Goal: Task Accomplishment & Management: Manage account settings

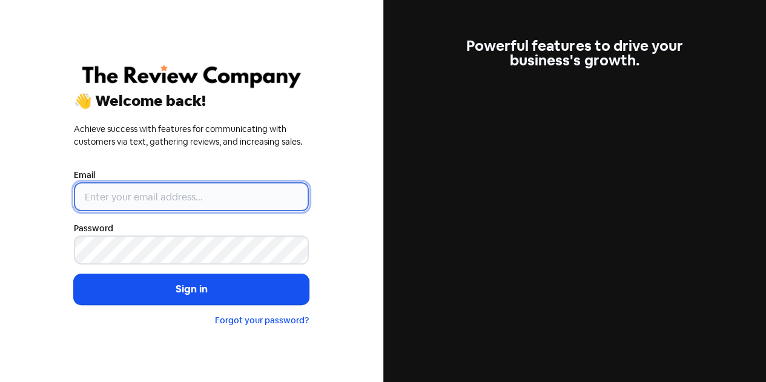
click at [206, 203] on input "email" at bounding box center [191, 196] width 235 height 29
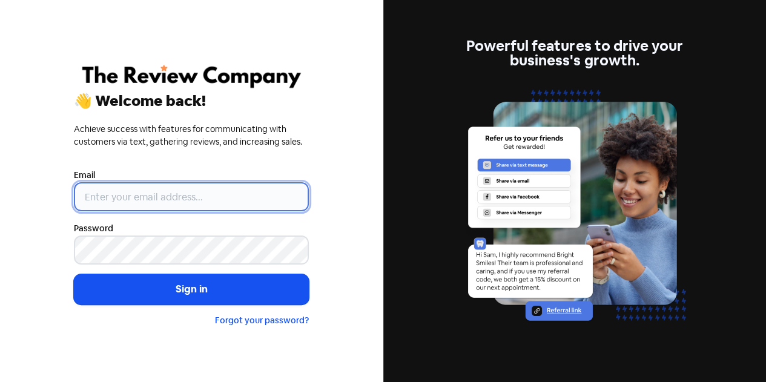
type input "[EMAIL_ADDRESS][DOMAIN_NAME]"
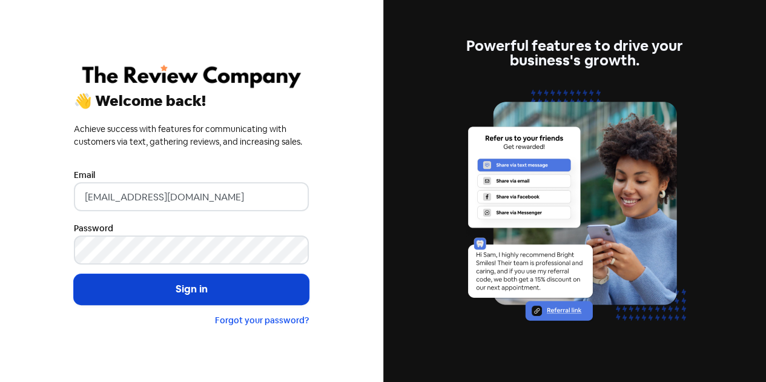
click at [188, 299] on button "Sign in" at bounding box center [191, 289] width 235 height 30
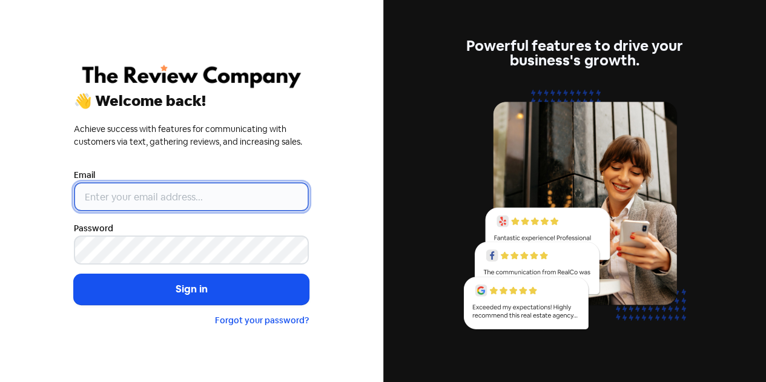
click at [140, 199] on input "email" at bounding box center [191, 196] width 235 height 29
type input "[EMAIL_ADDRESS][MEDICAL_DATA][DOMAIN_NAME]"
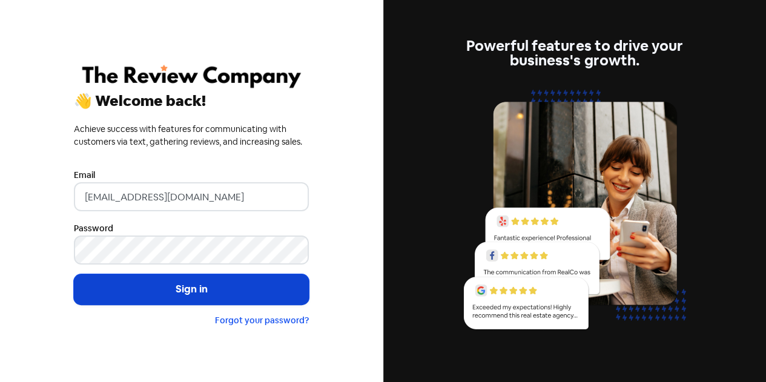
click at [179, 286] on button "Sign in" at bounding box center [191, 289] width 235 height 30
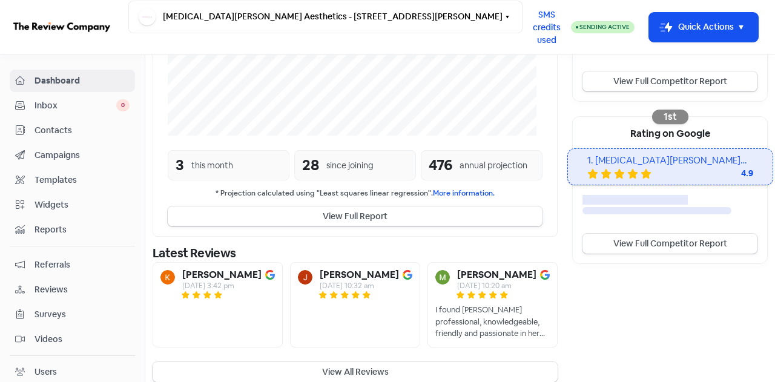
scroll to position [342, 0]
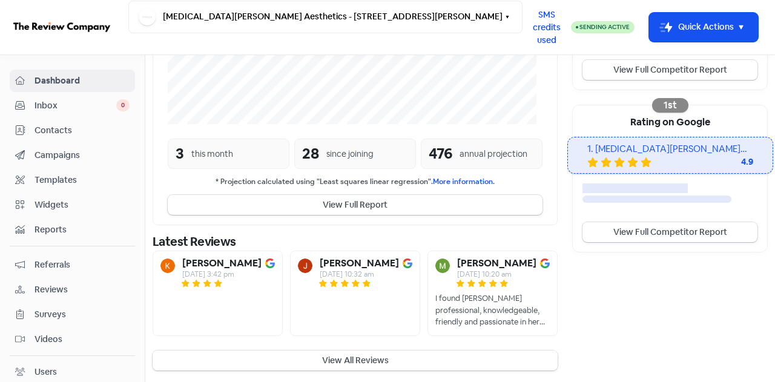
click at [336, 354] on button "View All Reviews" at bounding box center [355, 361] width 405 height 20
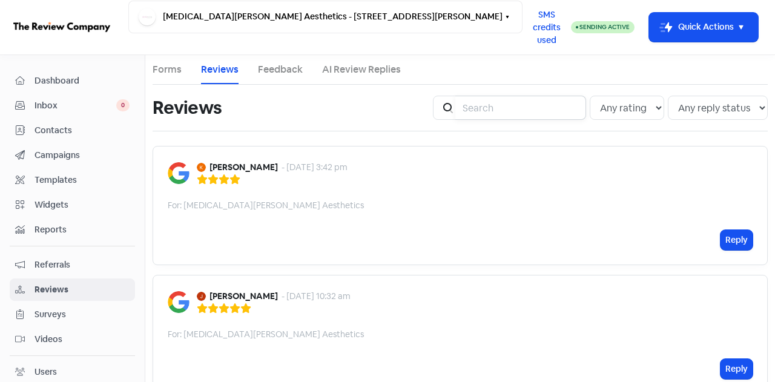
click at [499, 106] on input "search" at bounding box center [520, 108] width 131 height 24
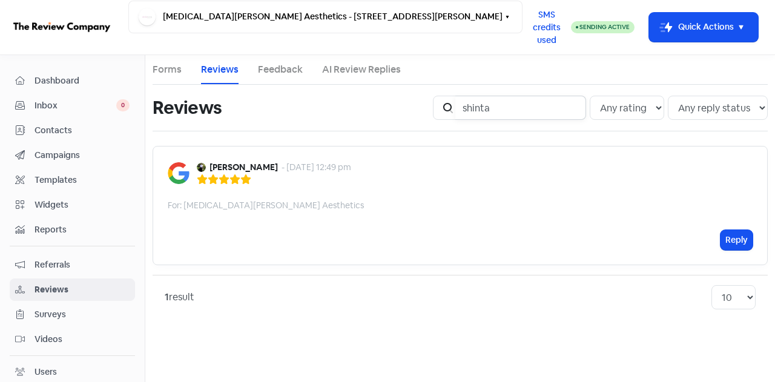
type input "shinta"
click at [56, 131] on span "Contacts" at bounding box center [82, 130] width 95 height 13
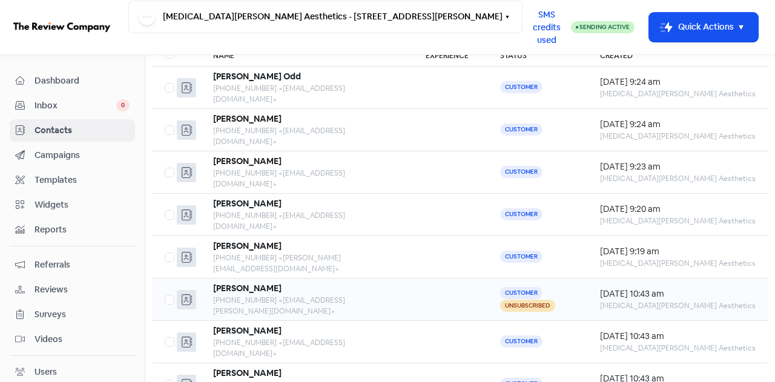
scroll to position [159, 0]
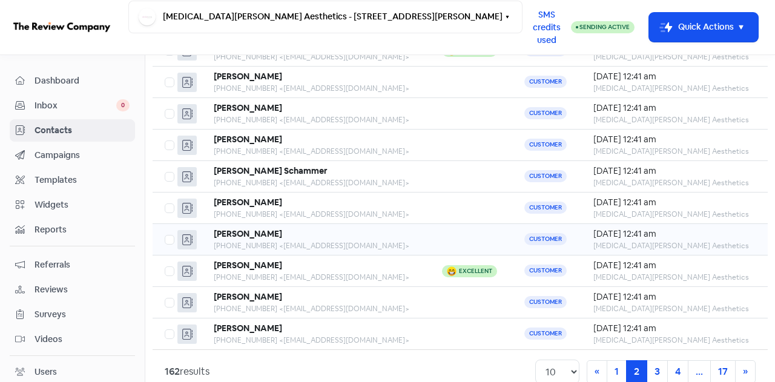
scroll to position [38, 0]
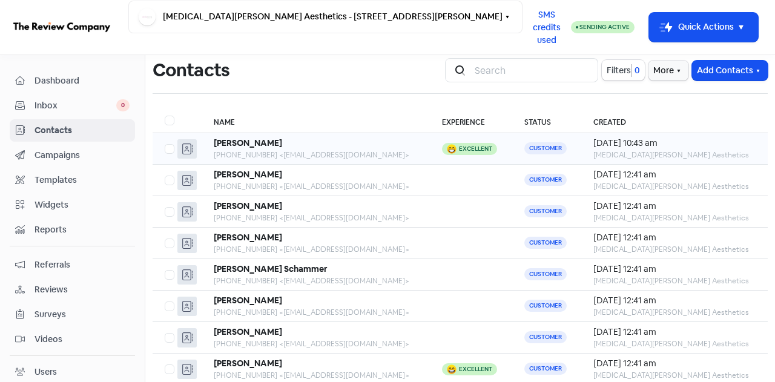
click at [270, 154] on div "+61433114086 <k.hunter0150@gmail.com>" at bounding box center [316, 155] width 204 height 11
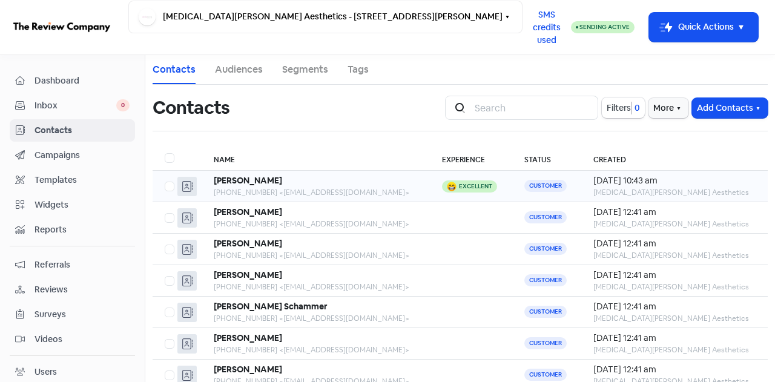
click at [260, 182] on b "Kai Hunter" at bounding box center [248, 180] width 68 height 11
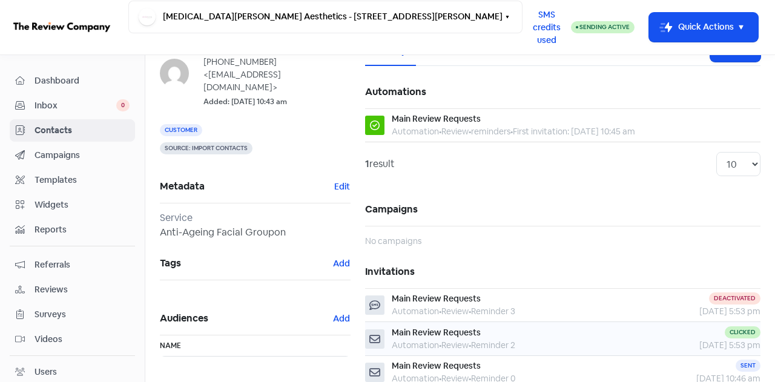
scroll to position [121, 0]
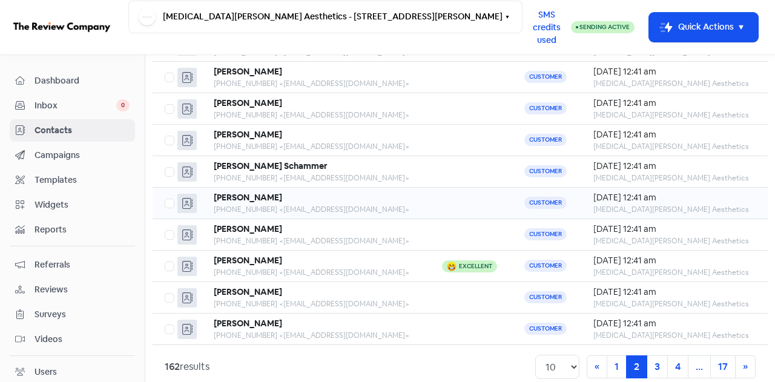
scroll to position [159, 0]
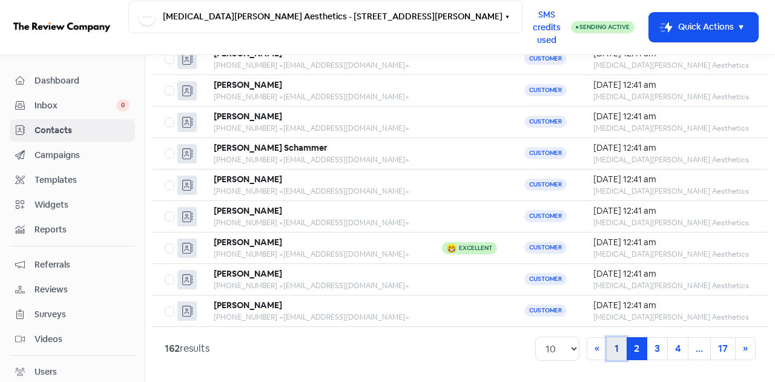
click at [607, 346] on link "1" at bounding box center [617, 348] width 20 height 23
